Goal: Task Accomplishment & Management: Complete application form

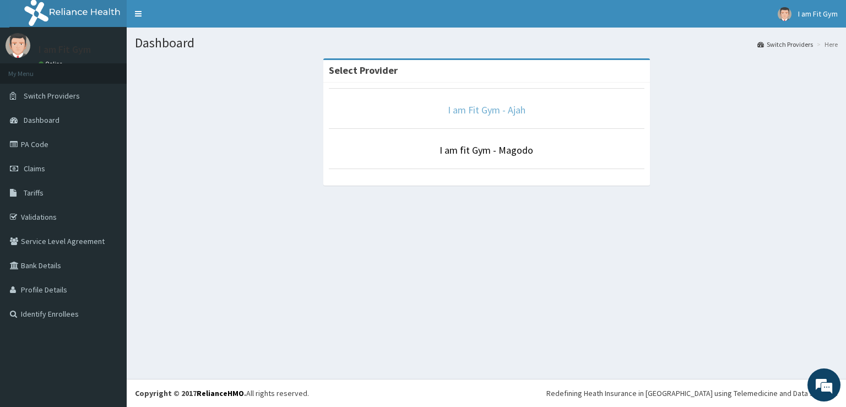
click at [469, 108] on link "I am Fit Gym - Ajah" at bounding box center [487, 110] width 78 height 13
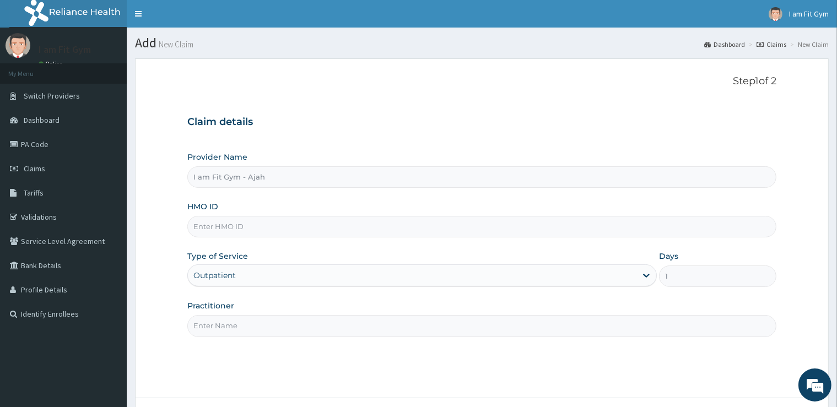
click at [331, 321] on input "Practitioner" at bounding box center [481, 325] width 588 height 21
type input "razzie"
click at [345, 234] on input "HMO ID" at bounding box center [481, 226] width 588 height 21
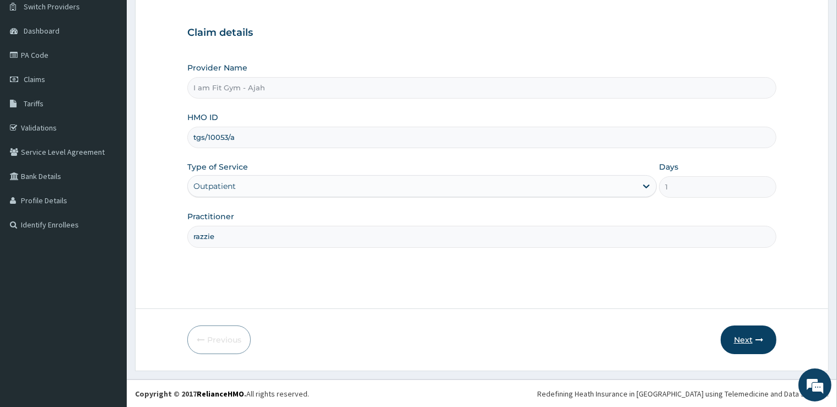
type input "tgs/10053/a"
click at [741, 334] on button "Next" at bounding box center [749, 340] width 56 height 29
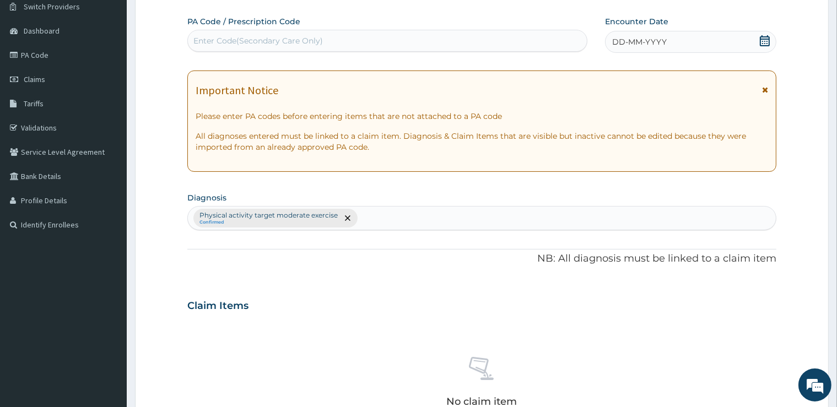
click at [662, 46] on span "DD-MM-YYYY" at bounding box center [639, 41] width 55 height 11
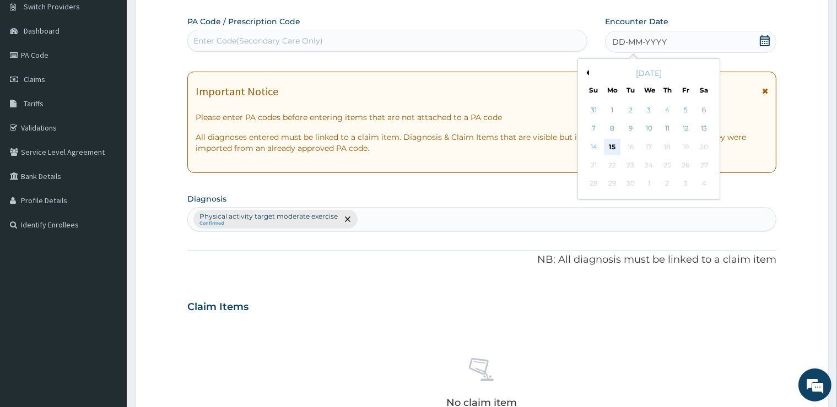
click at [615, 147] on div "15" at bounding box center [612, 147] width 17 height 17
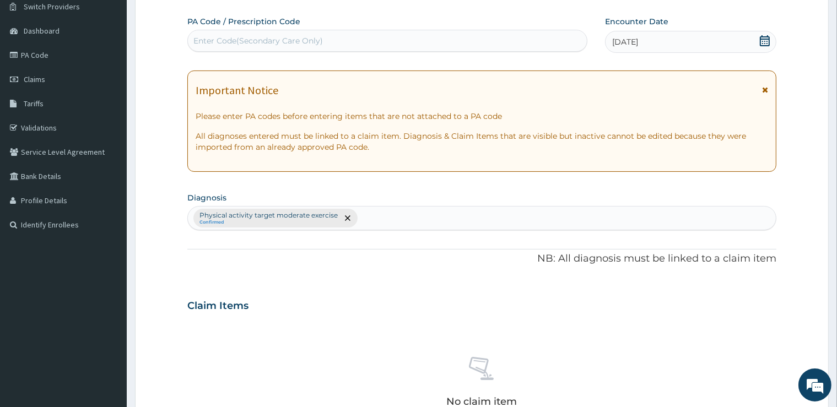
click at [506, 43] on div "Enter Code(Secondary Care Only)" at bounding box center [387, 41] width 399 height 18
type input "PA/9F6315"
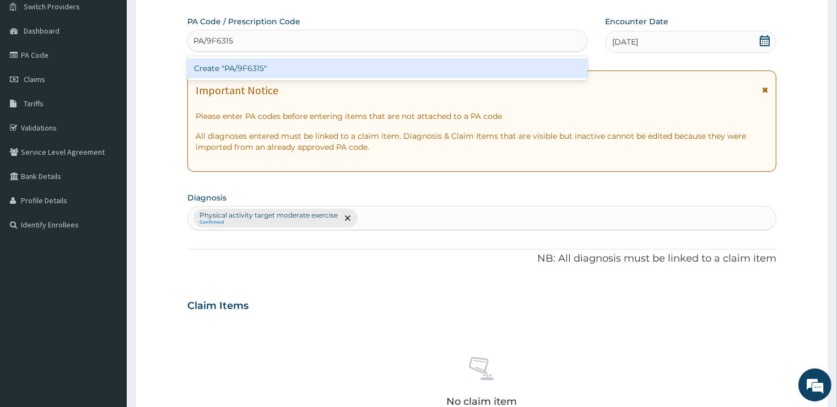
click at [468, 62] on div "Create "PA/9F6315"" at bounding box center [387, 68] width 400 height 20
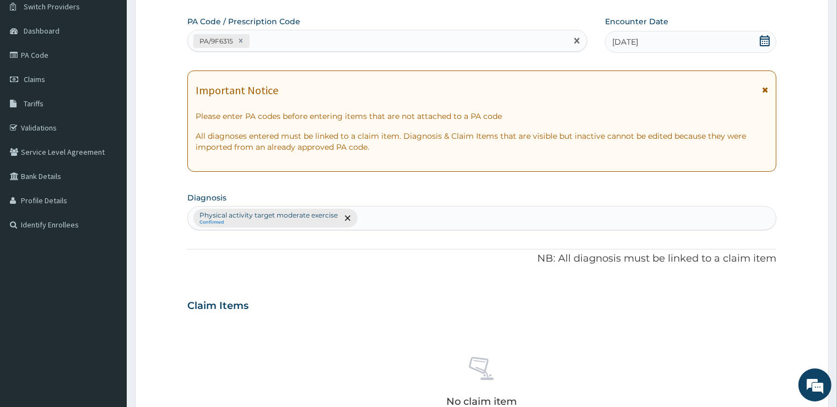
scroll to position [386, 0]
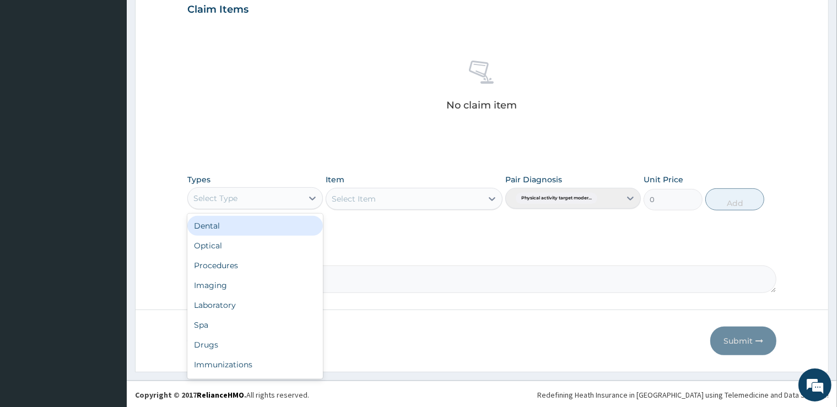
click at [241, 201] on div "Select Type" at bounding box center [245, 199] width 115 height 18
type input "g"
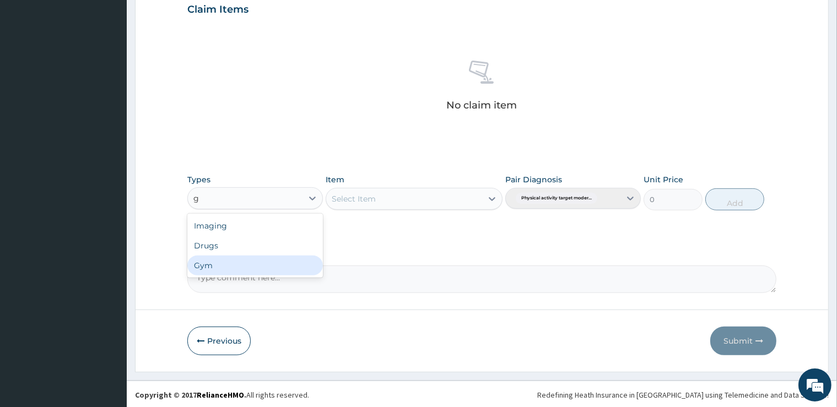
drag, startPoint x: 239, startPoint y: 258, endPoint x: 264, endPoint y: 238, distance: 33.0
click at [239, 258] on div "Gym" at bounding box center [255, 266] width 136 height 20
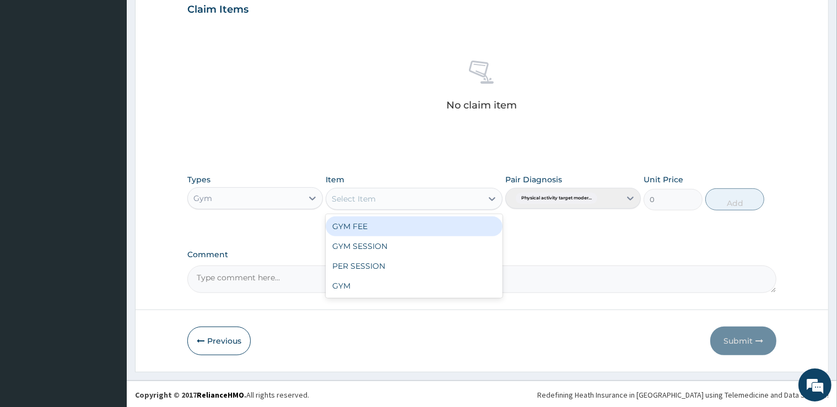
click at [365, 201] on div "Select Item" at bounding box center [354, 198] width 44 height 11
click at [373, 227] on div "GYM FEE" at bounding box center [414, 227] width 177 height 20
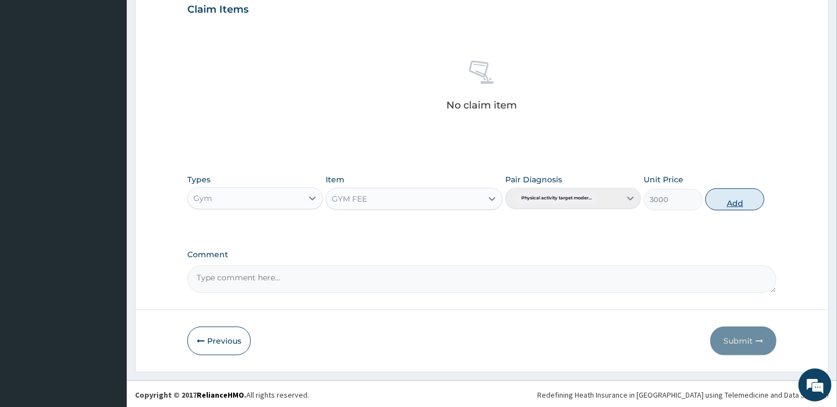
click at [725, 196] on button "Add" at bounding box center [734, 199] width 59 height 22
type input "0"
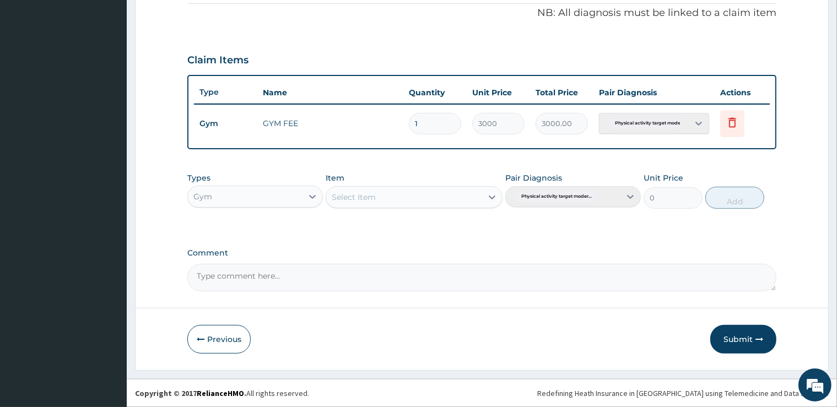
scroll to position [333, 0]
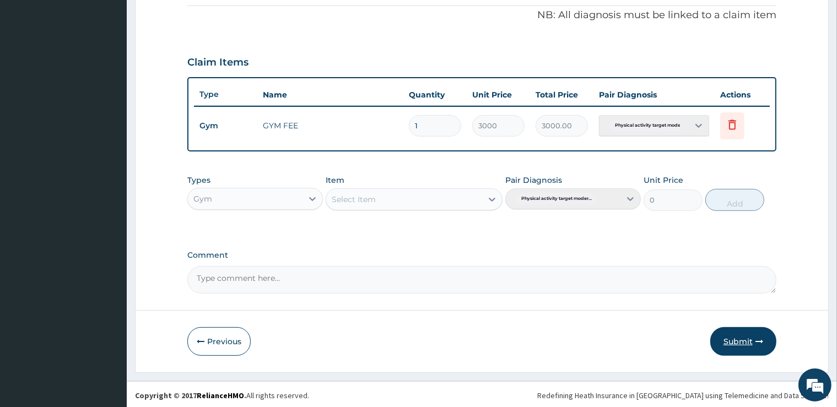
click at [748, 334] on button "Submit" at bounding box center [743, 341] width 66 height 29
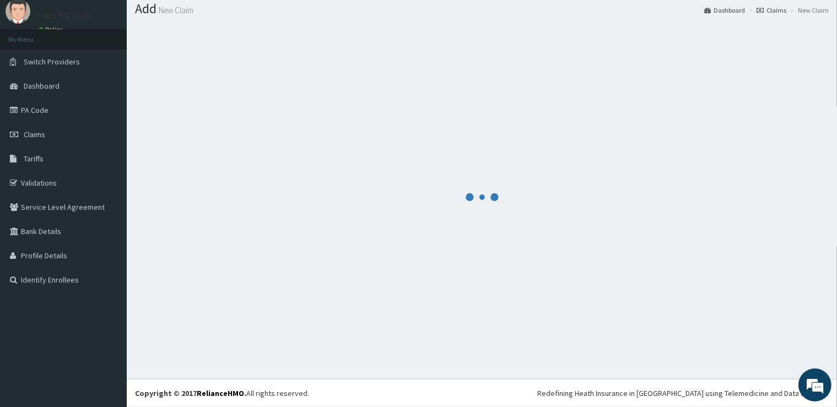
scroll to position [34, 0]
